Goal: Task Accomplishment & Management: Use online tool/utility

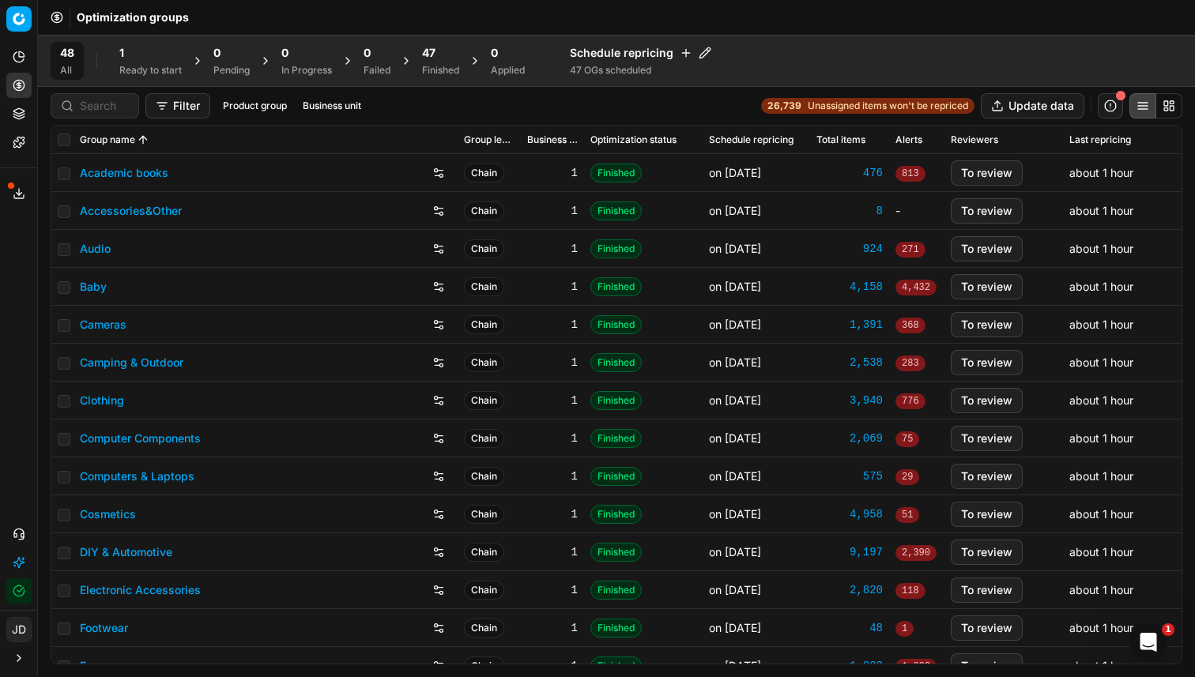
click at [152, 53] on div "1" at bounding box center [150, 53] width 62 height 16
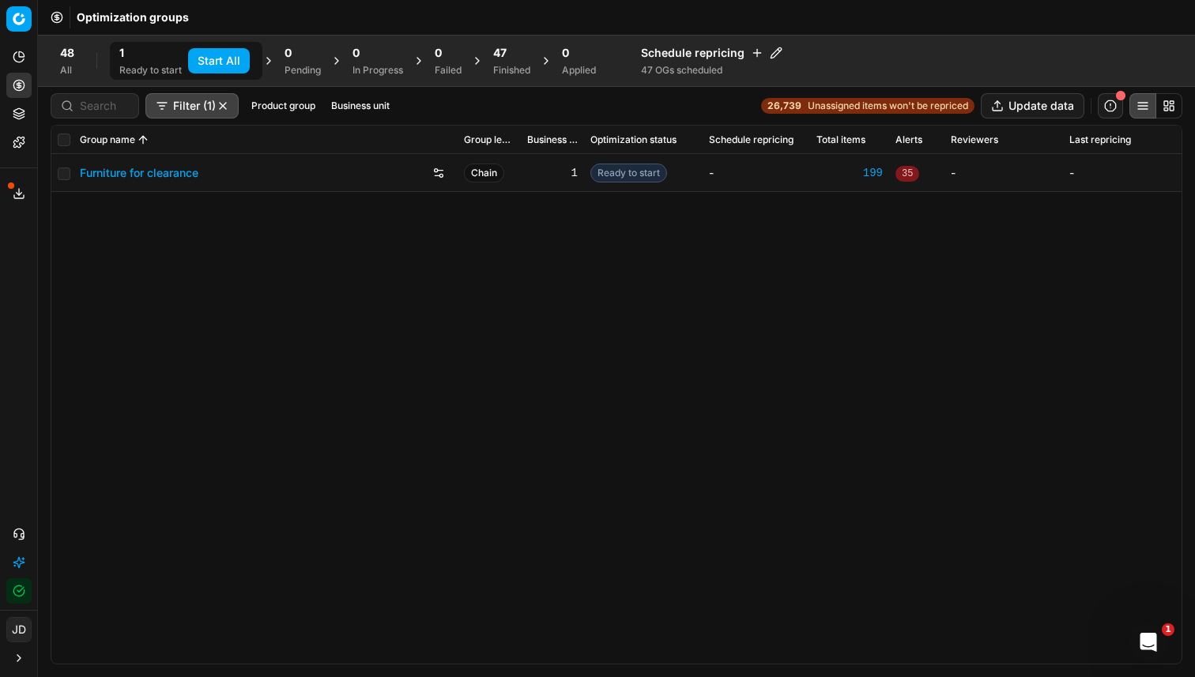
click at [205, 63] on button "Start All" at bounding box center [219, 60] width 62 height 25
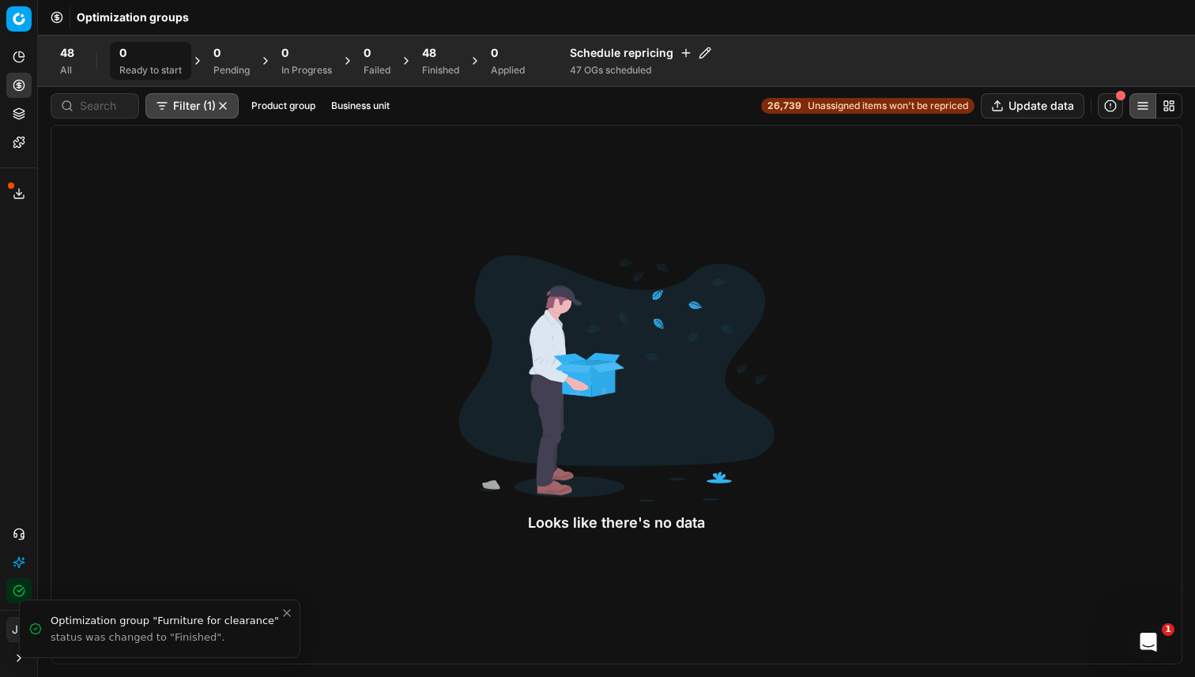
click at [436, 73] on div "Finished" at bounding box center [440, 70] width 37 height 13
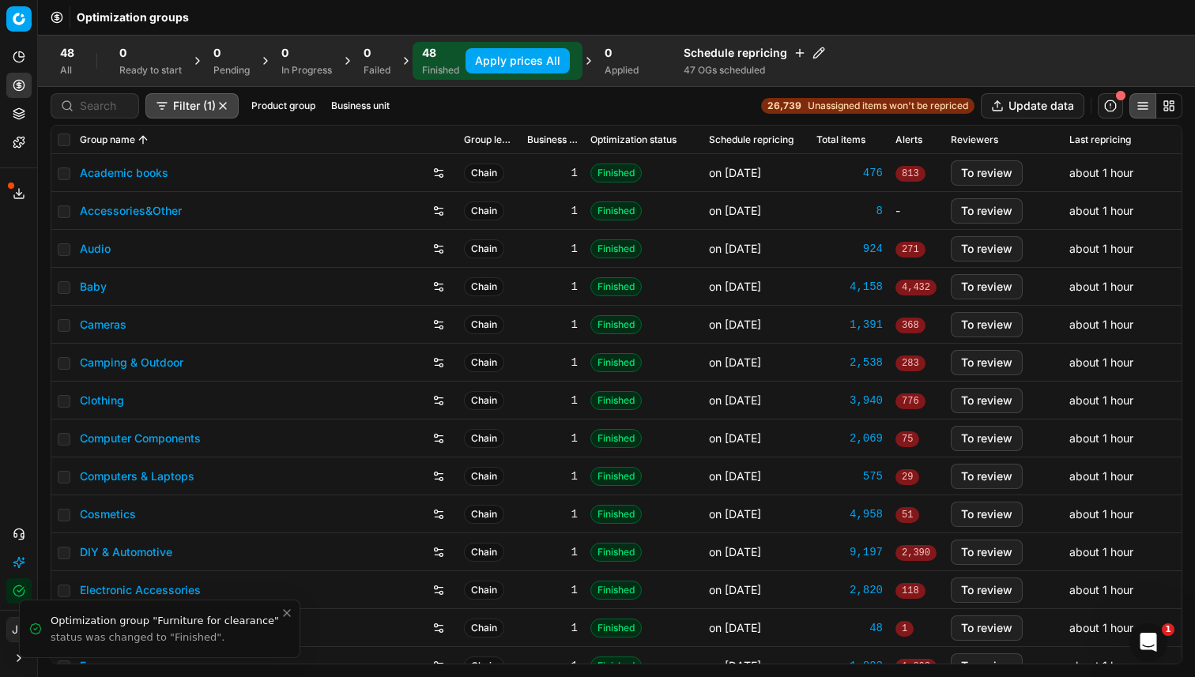
click at [527, 64] on button "Apply prices All" at bounding box center [517, 60] width 104 height 25
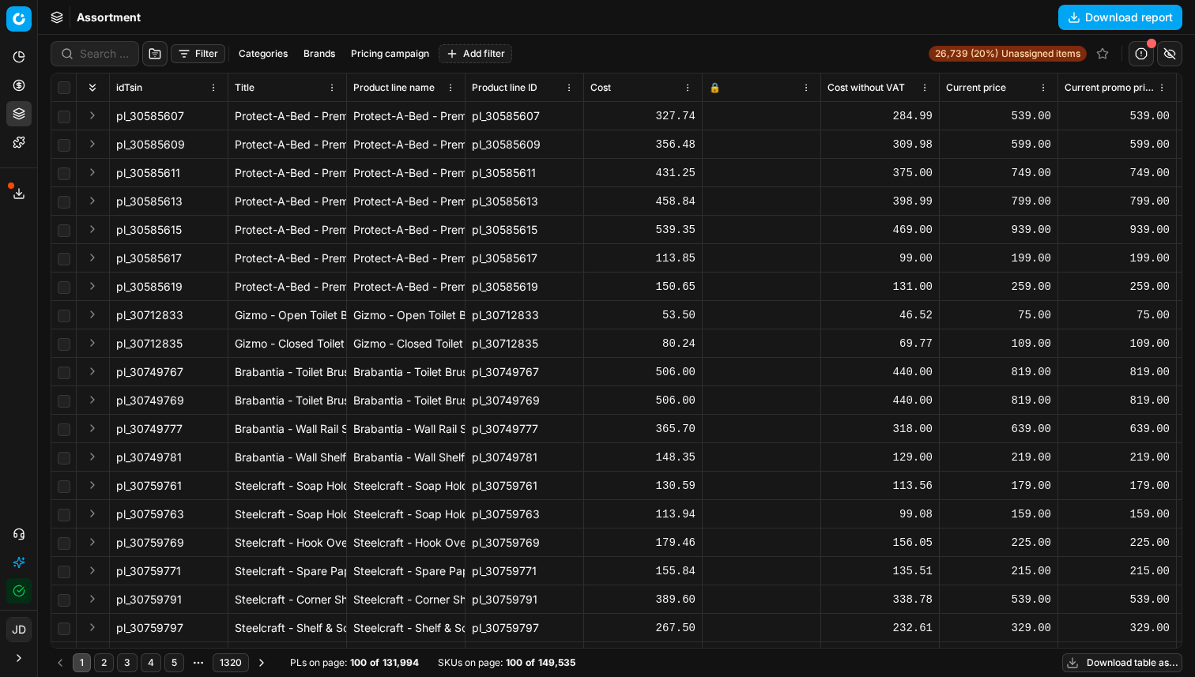
click at [1120, 18] on button "Download report" at bounding box center [1120, 17] width 124 height 25
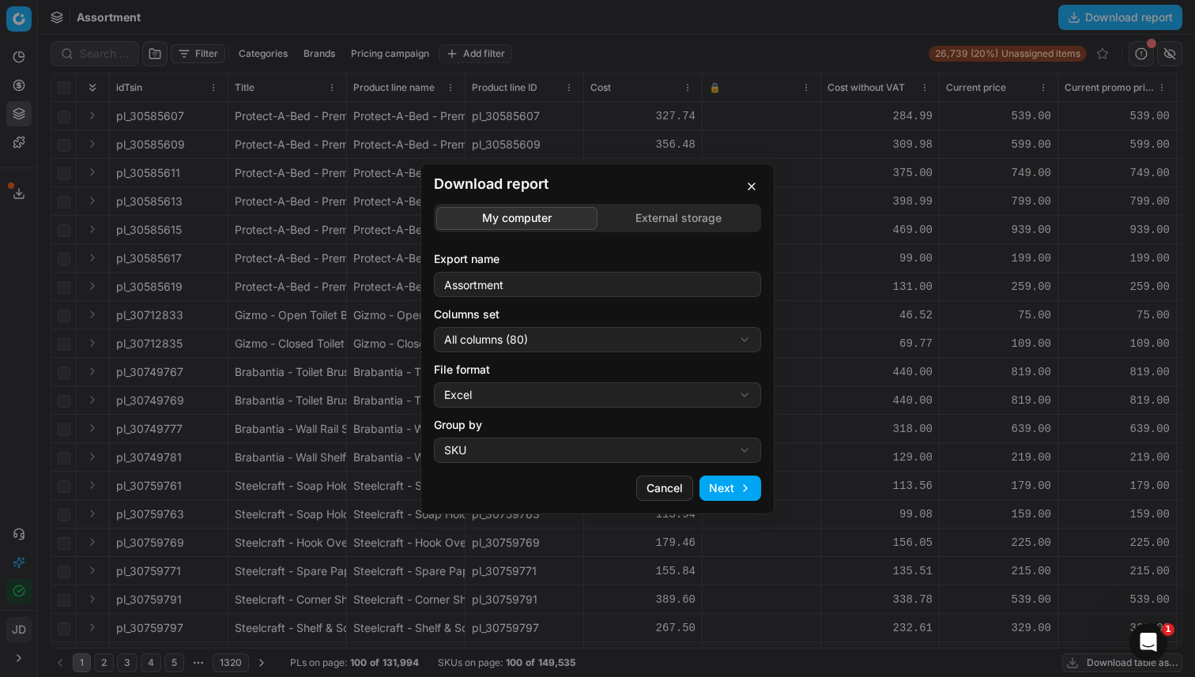
click at [744, 490] on button "Next" at bounding box center [730, 488] width 62 height 25
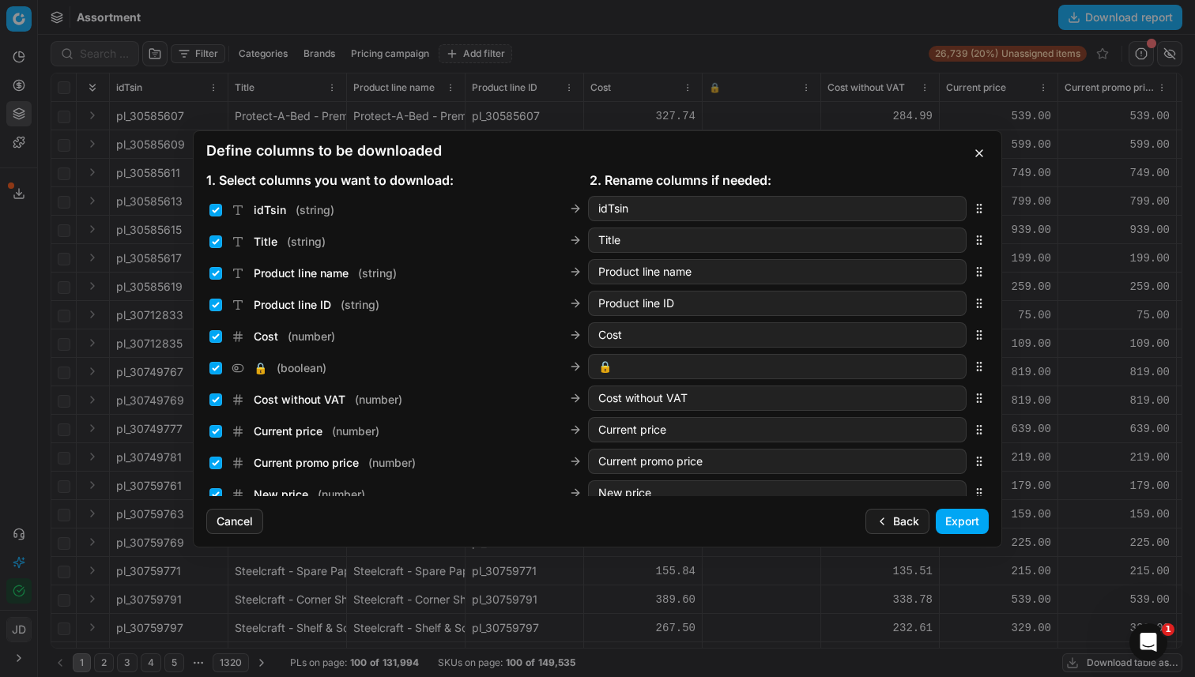
click at [966, 521] on button "Export" at bounding box center [962, 521] width 53 height 25
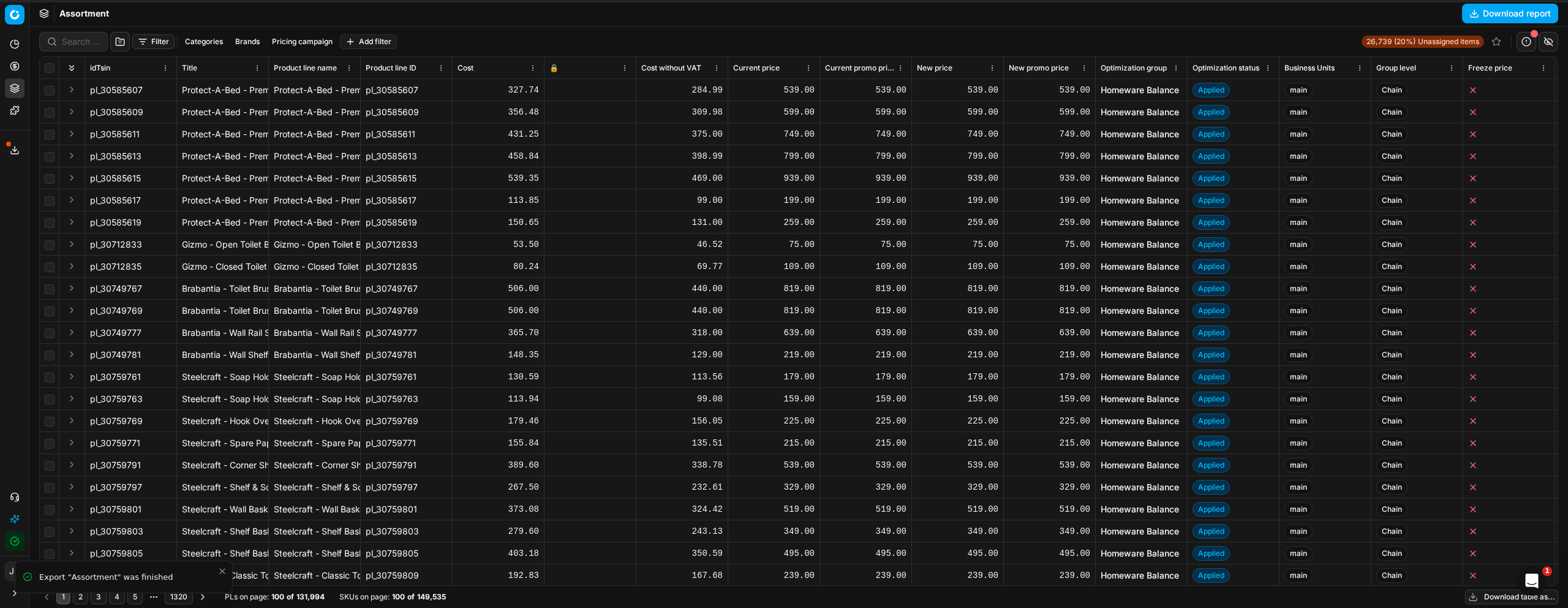
click at [18, 145] on icon at bounding box center [15, 150] width 10 height 10
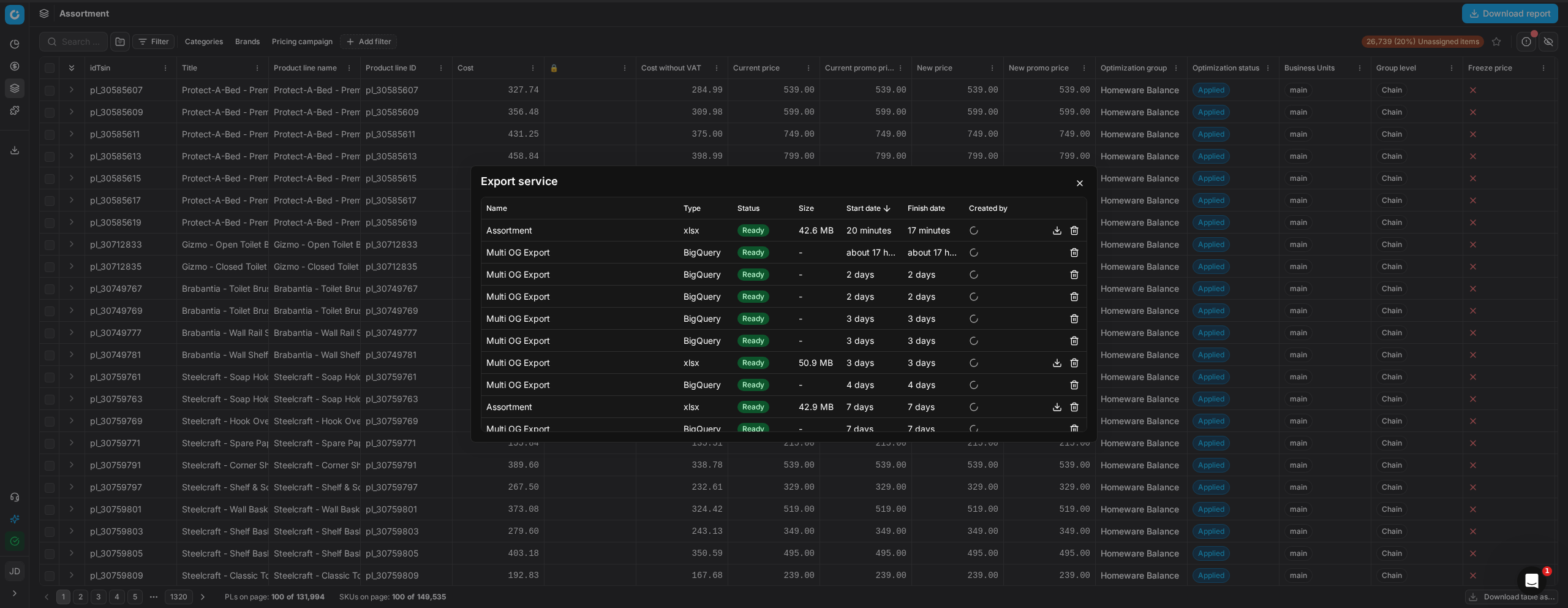
click at [925, 232] on button "button" at bounding box center [1056, 230] width 15 height 15
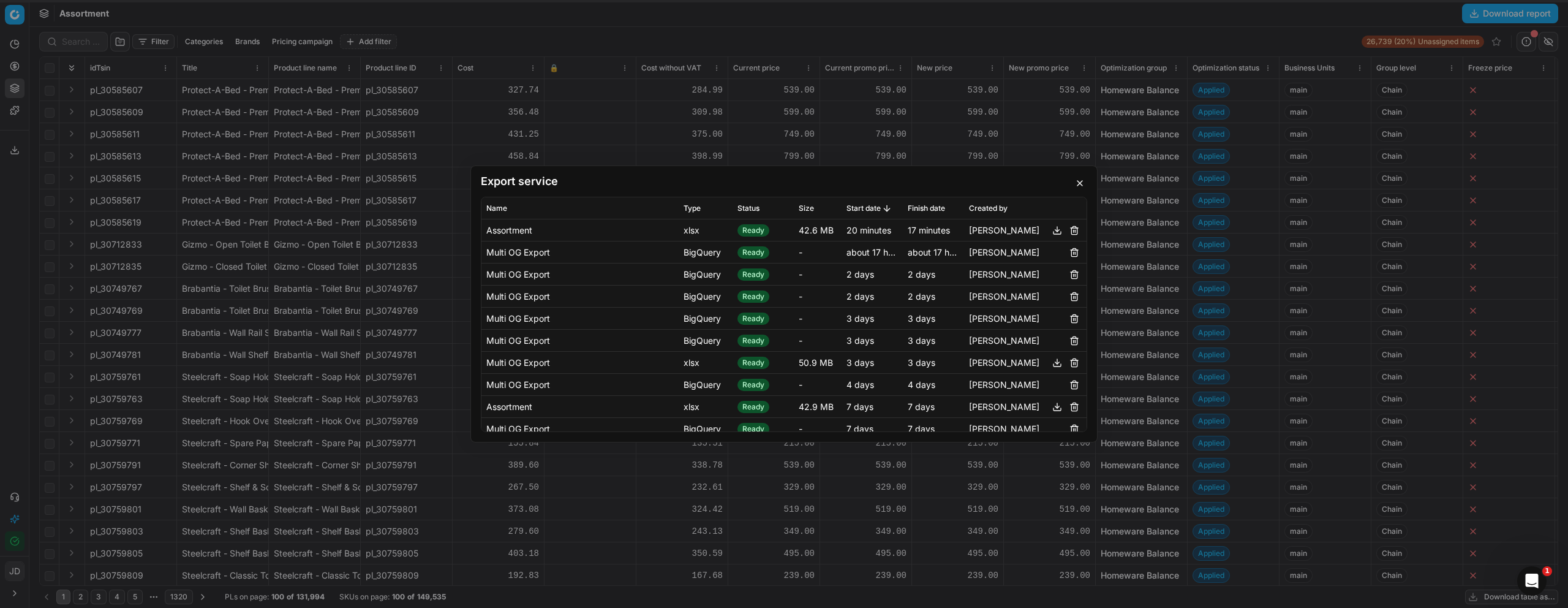
click at [925, 181] on button "button" at bounding box center [1080, 183] width 15 height 15
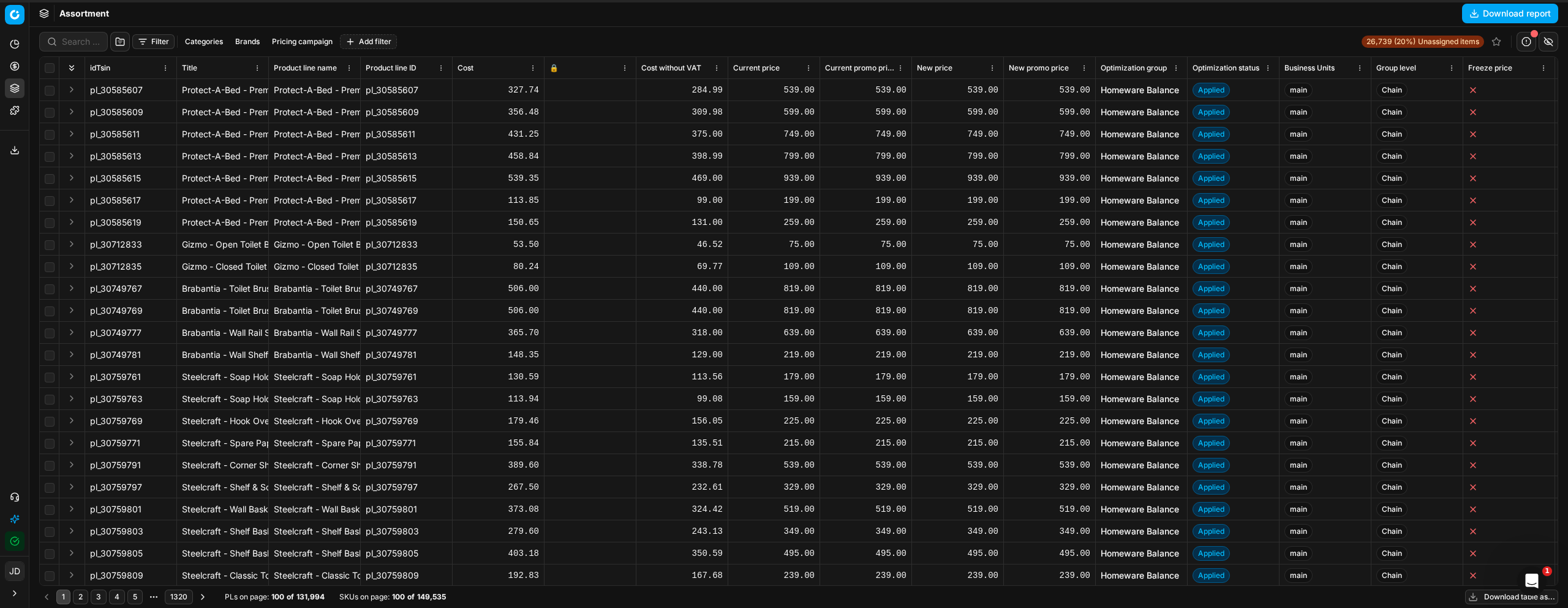
click at [8, 64] on button "Pricing" at bounding box center [14, 66] width 19 height 19
click at [57, 88] on link "Optimization groups" at bounding box center [118, 89] width 143 height 17
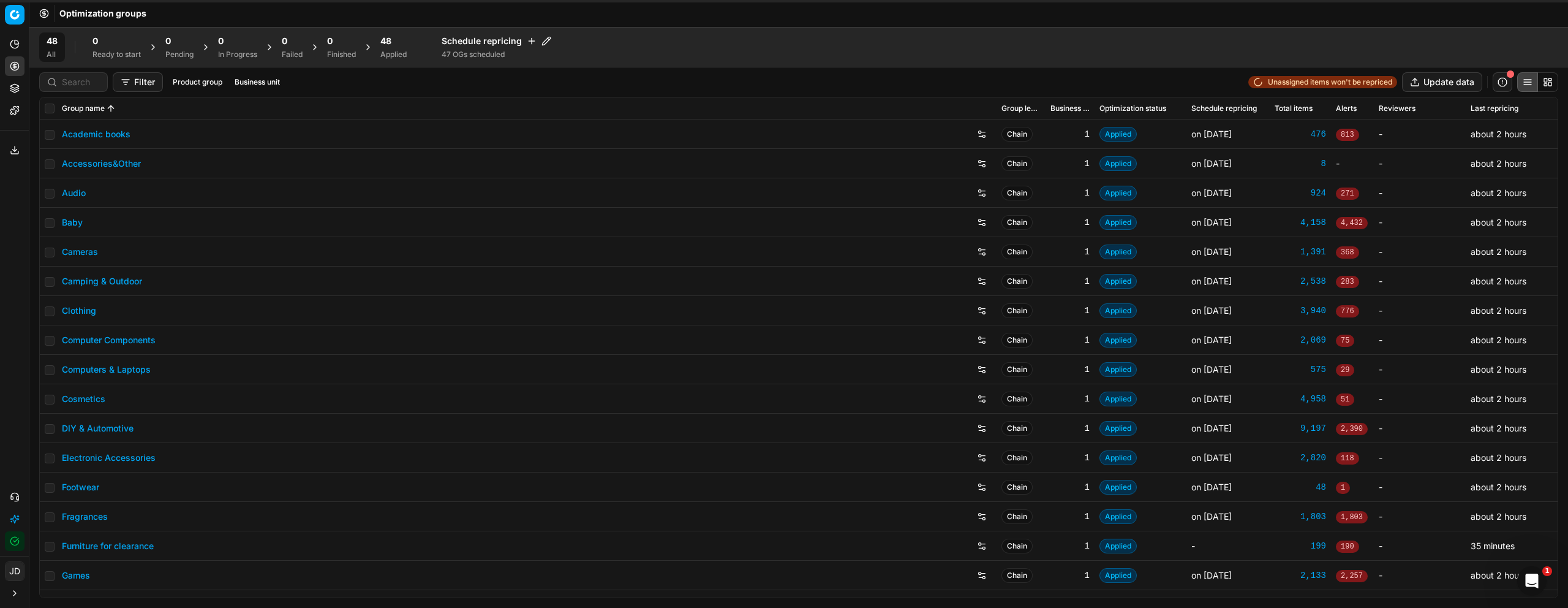
click at [403, 45] on div "48" at bounding box center [394, 41] width 26 height 12
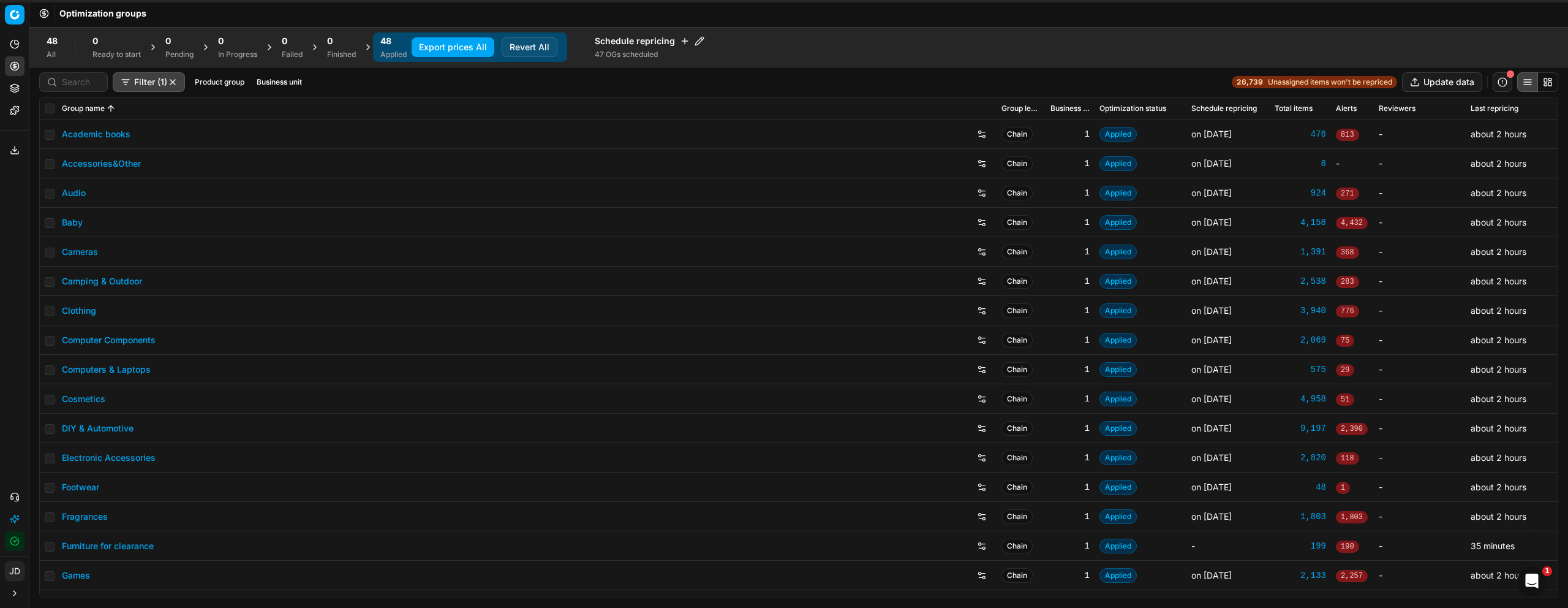
click at [467, 50] on button "Export prices All" at bounding box center [453, 47] width 83 height 19
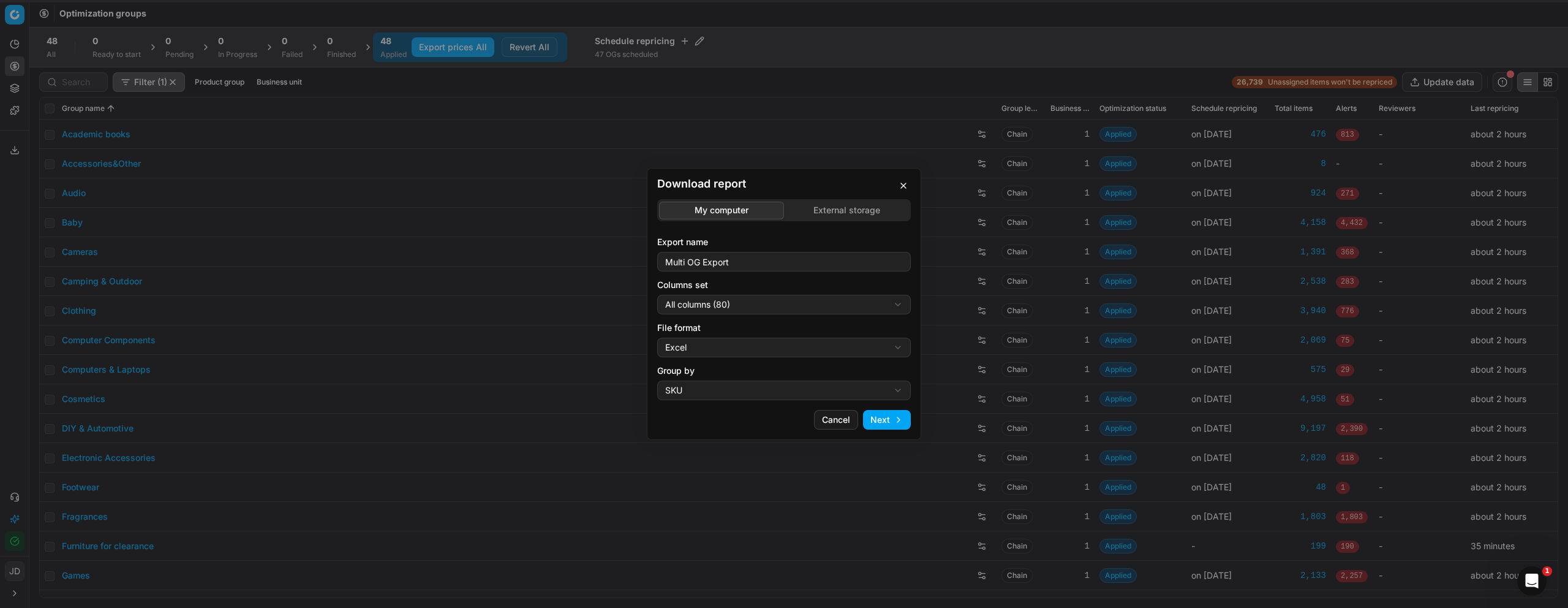
click at [870, 217] on div "Download report My computer External storage Export name Multi OG Export Column…" at bounding box center [784, 304] width 1568 height 608
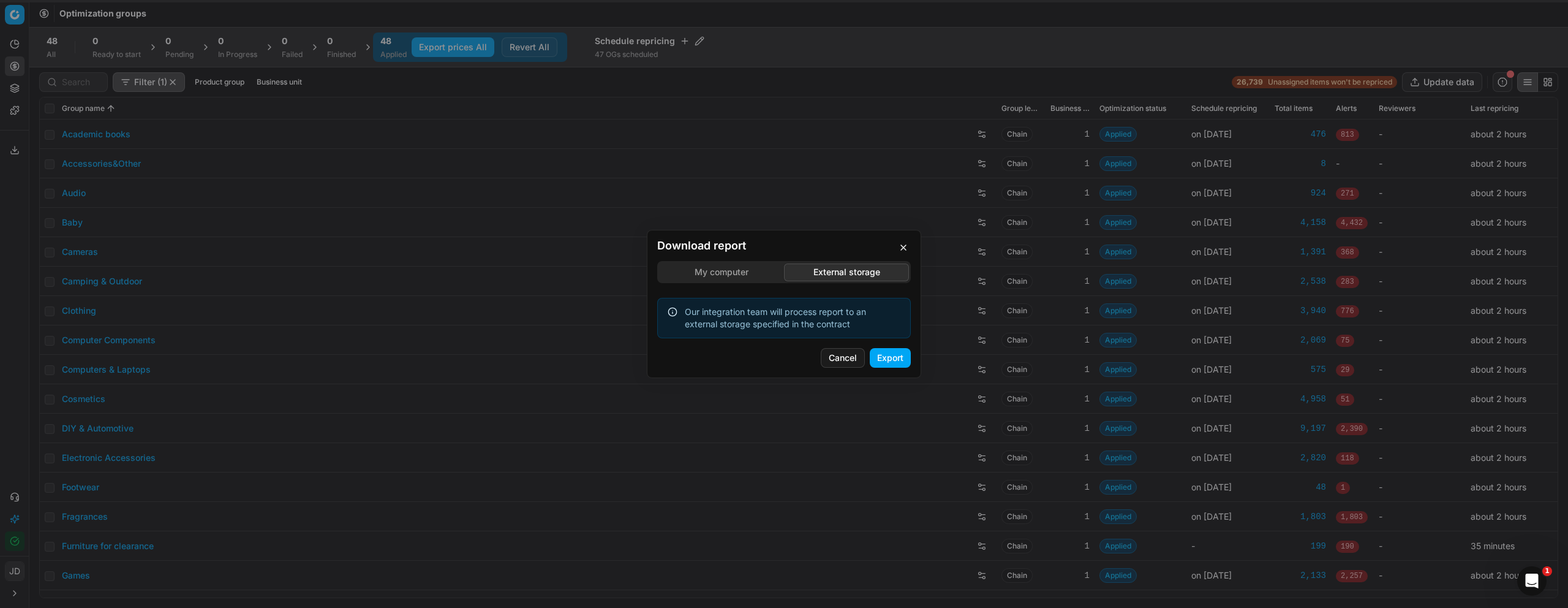
click at [879, 350] on button "Export" at bounding box center [890, 358] width 41 height 19
